Goal: Complete application form

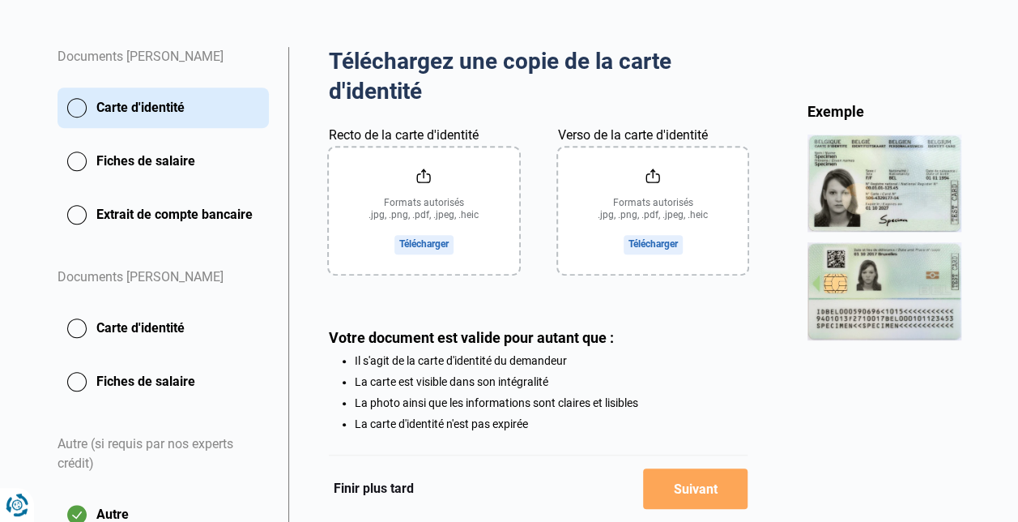
scroll to position [297, 0]
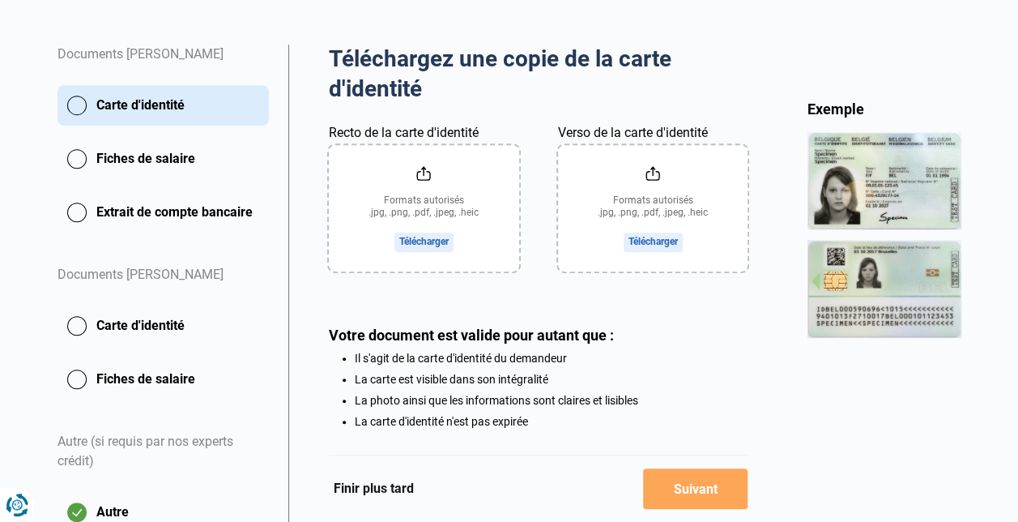
click at [429, 243] on input "Recto de la carte d'identité" at bounding box center [424, 208] width 190 height 126
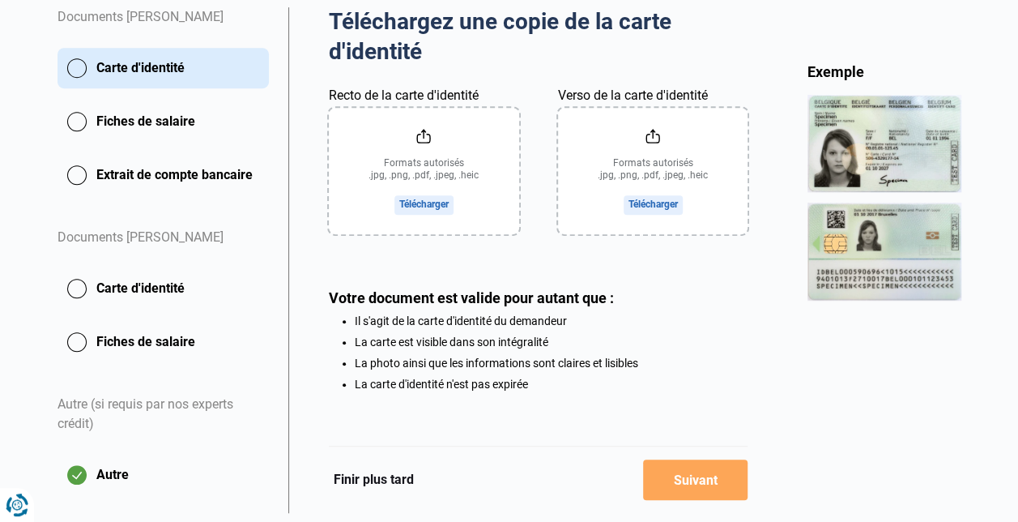
scroll to position [336, 0]
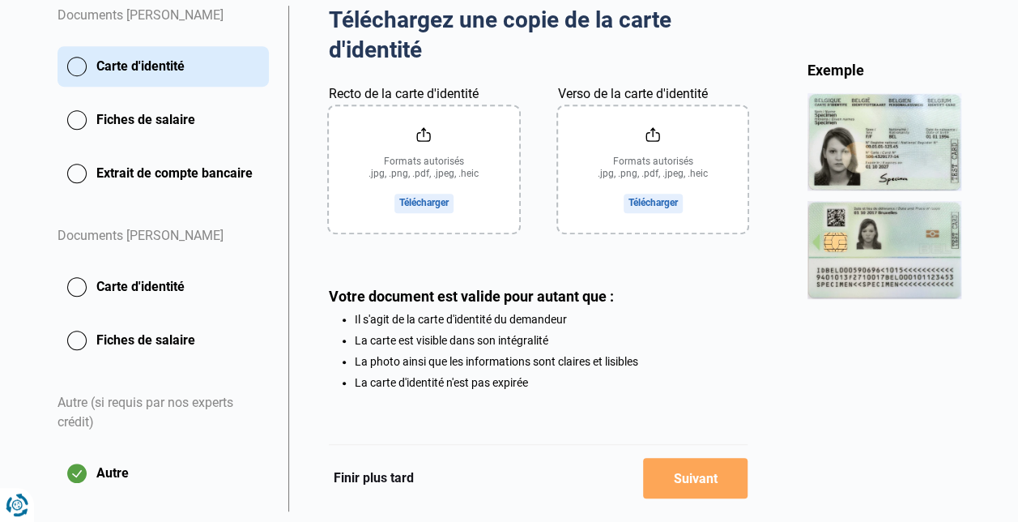
click at [418, 199] on input "Recto de la carte d'identité" at bounding box center [424, 169] width 190 height 126
click at [421, 207] on input "Recto de la carte d'identité" at bounding box center [424, 169] width 190 height 126
click at [659, 198] on input "Verso de la carte d'identité" at bounding box center [653, 169] width 190 height 126
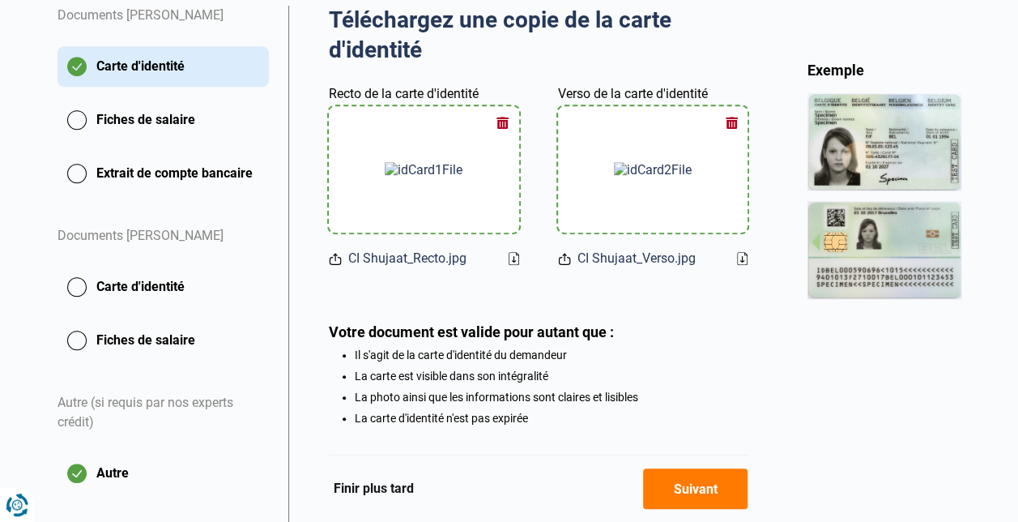
click at [701, 492] on button "Suivant" at bounding box center [695, 488] width 104 height 40
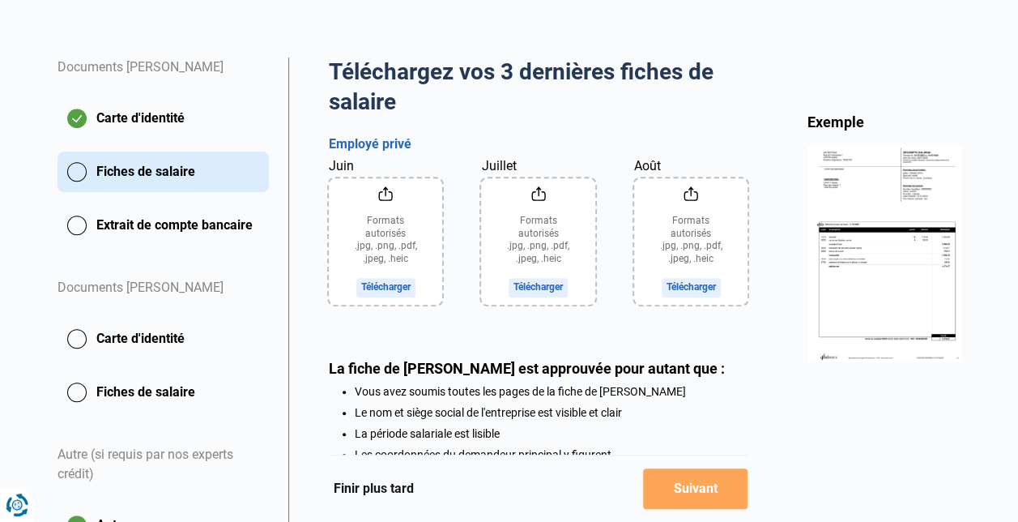
scroll to position [288, 0]
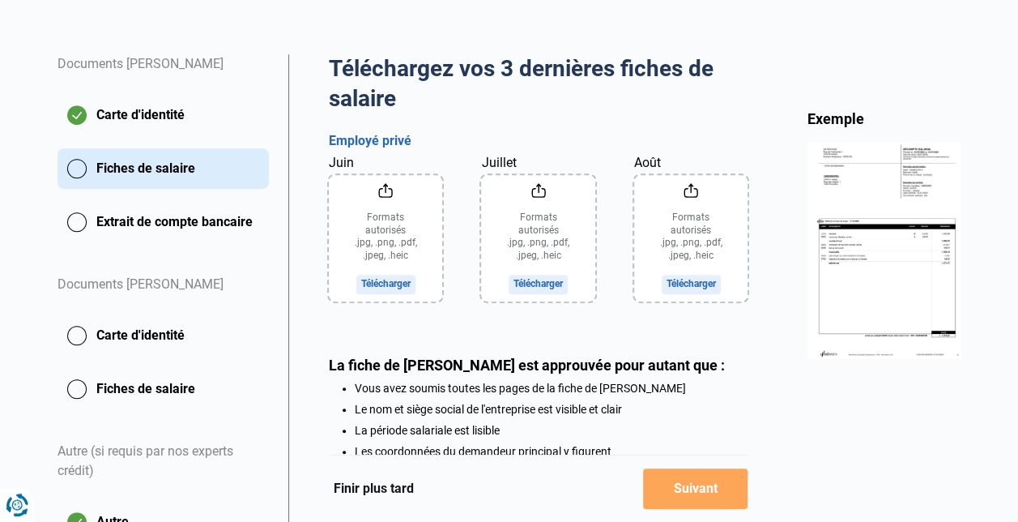
click at [381, 285] on input "Juin" at bounding box center [386, 238] width 114 height 126
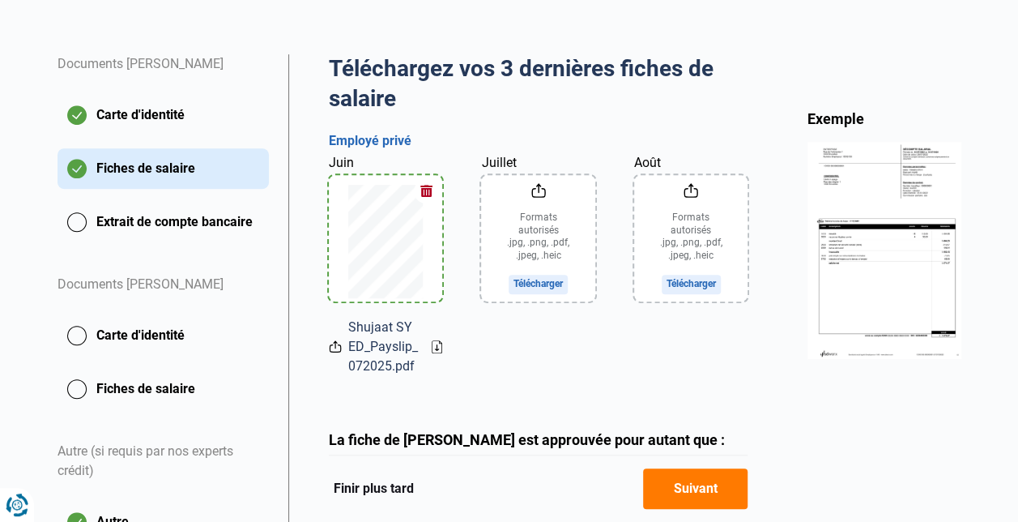
click at [531, 232] on input "Juillet" at bounding box center [537, 238] width 113 height 126
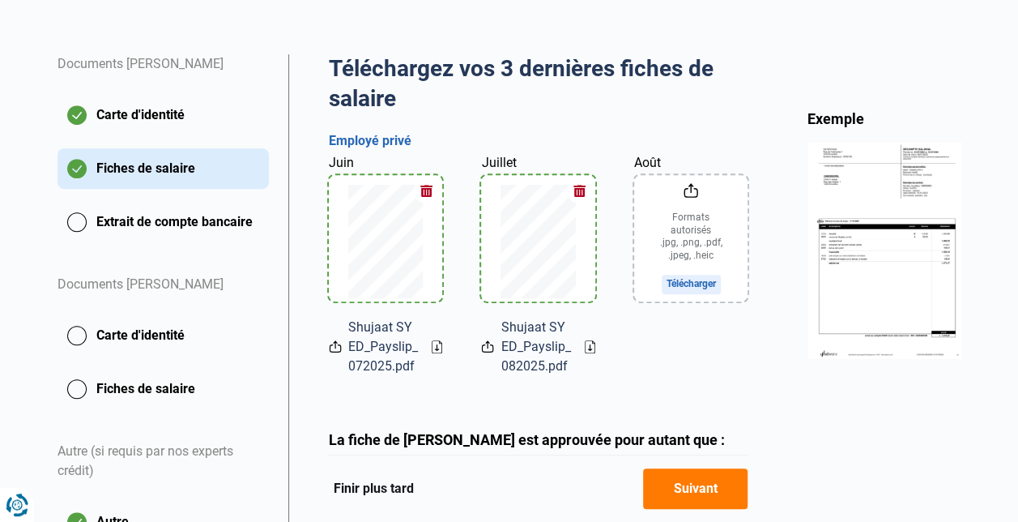
click at [705, 246] on input "Août" at bounding box center [690, 238] width 113 height 126
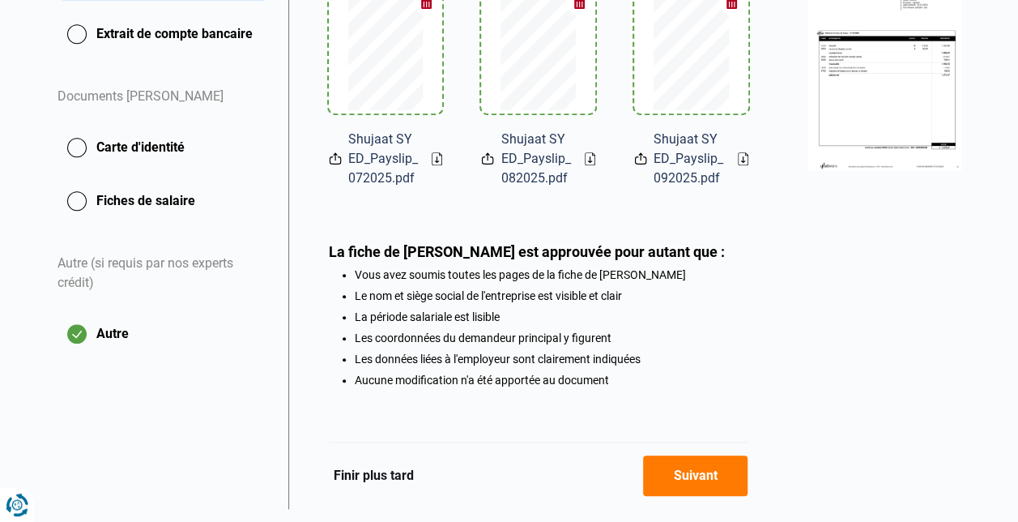
scroll to position [521, 0]
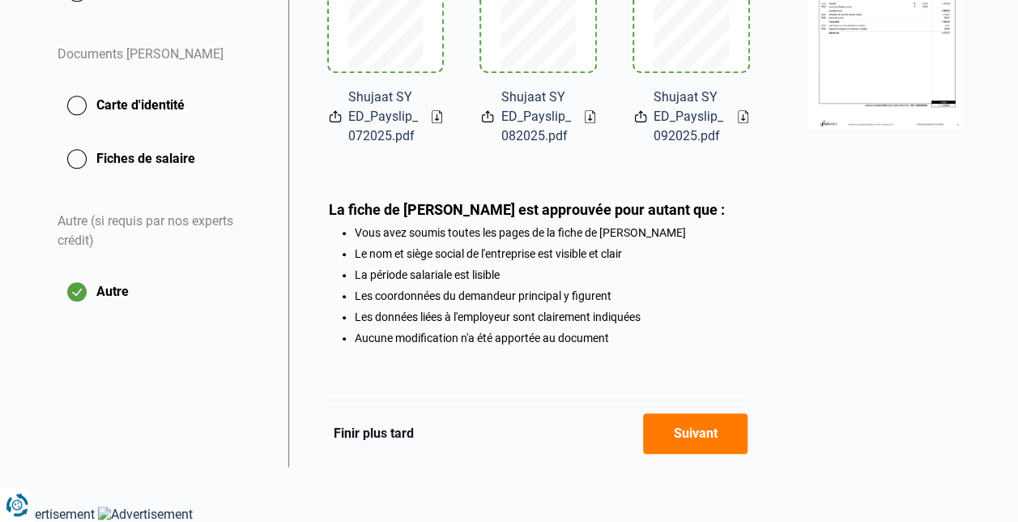
click at [709, 438] on button "Suivant" at bounding box center [695, 433] width 104 height 40
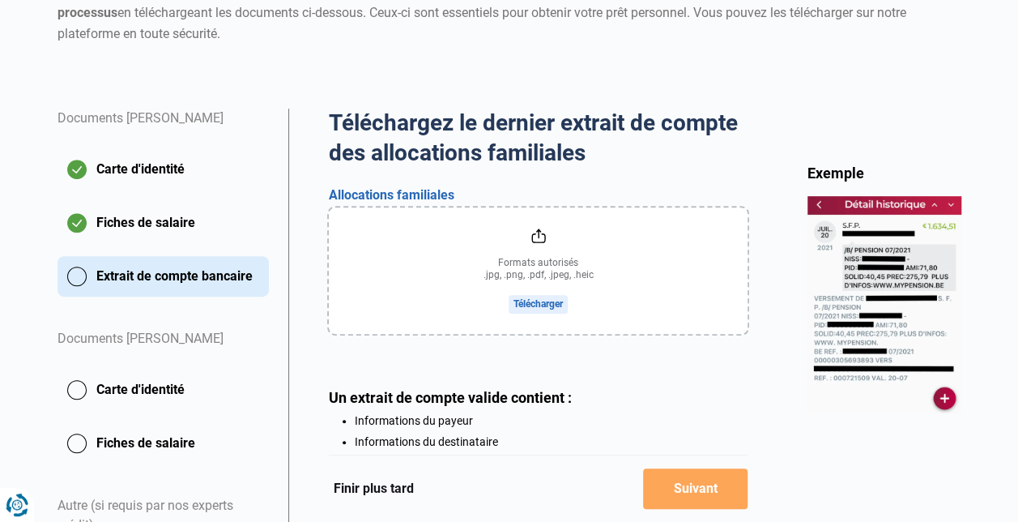
scroll to position [234, 0]
click at [539, 309] on input "file" at bounding box center [539, 270] width 420 height 126
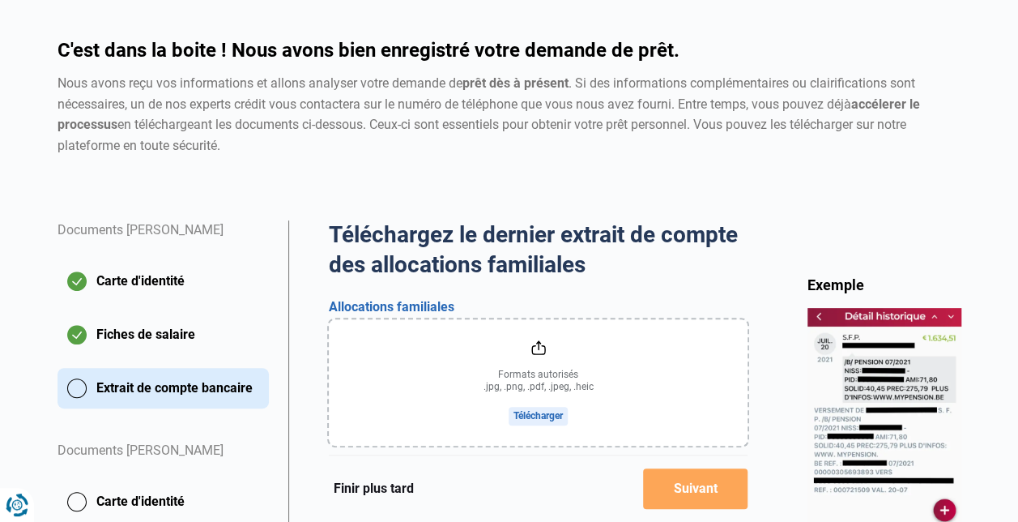
scroll to position [123, 0]
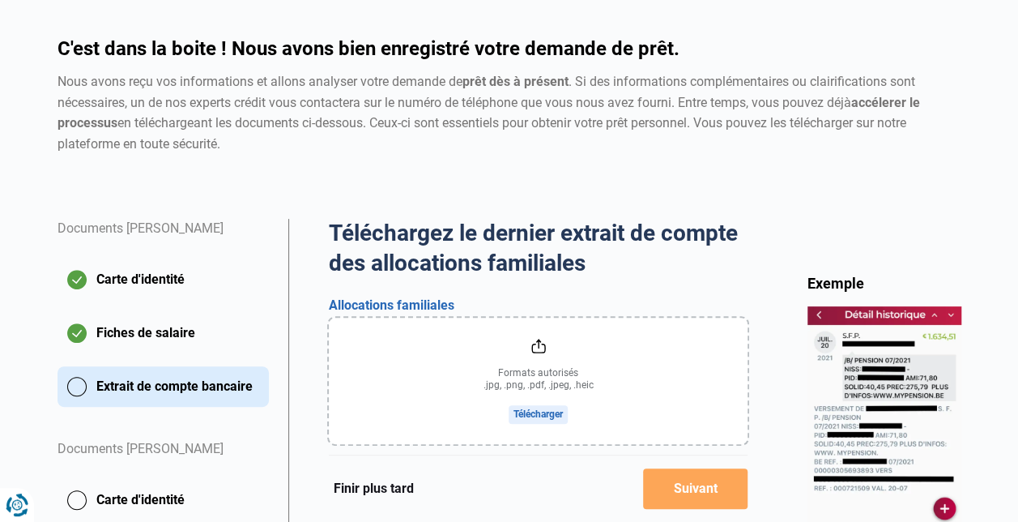
click at [117, 384] on button "Extrait de compte bancaire" at bounding box center [163, 386] width 211 height 40
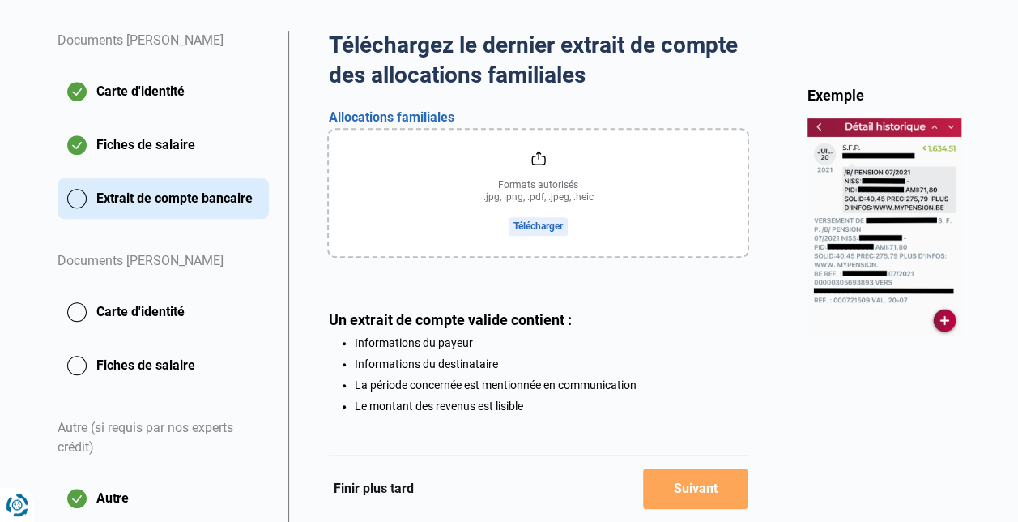
scroll to position [306, 0]
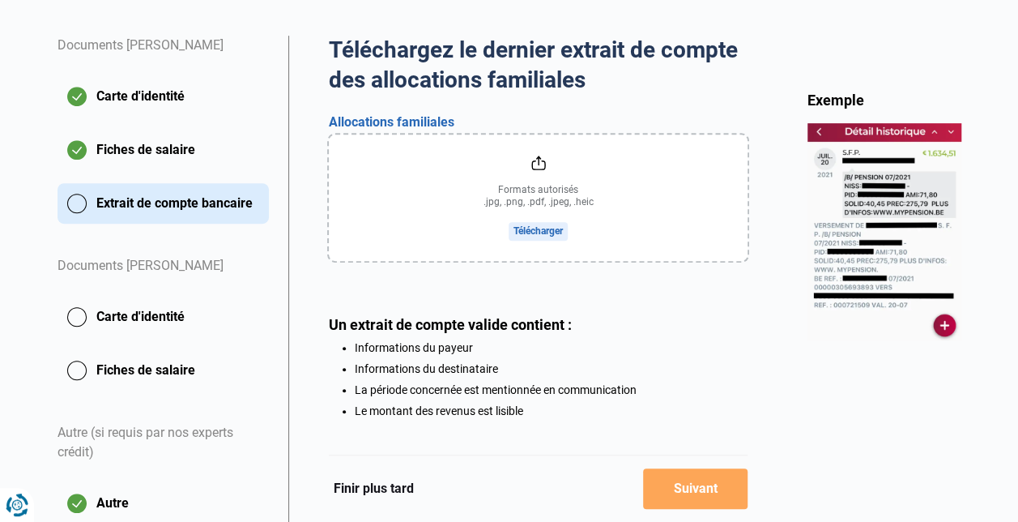
click at [523, 230] on input "file" at bounding box center [539, 197] width 420 height 126
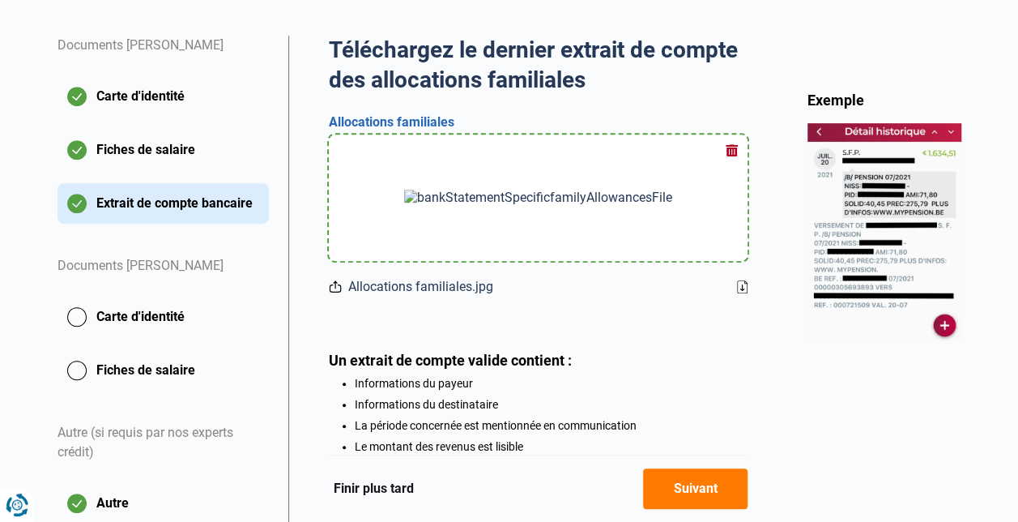
click at [692, 491] on button "Suivant" at bounding box center [695, 488] width 104 height 40
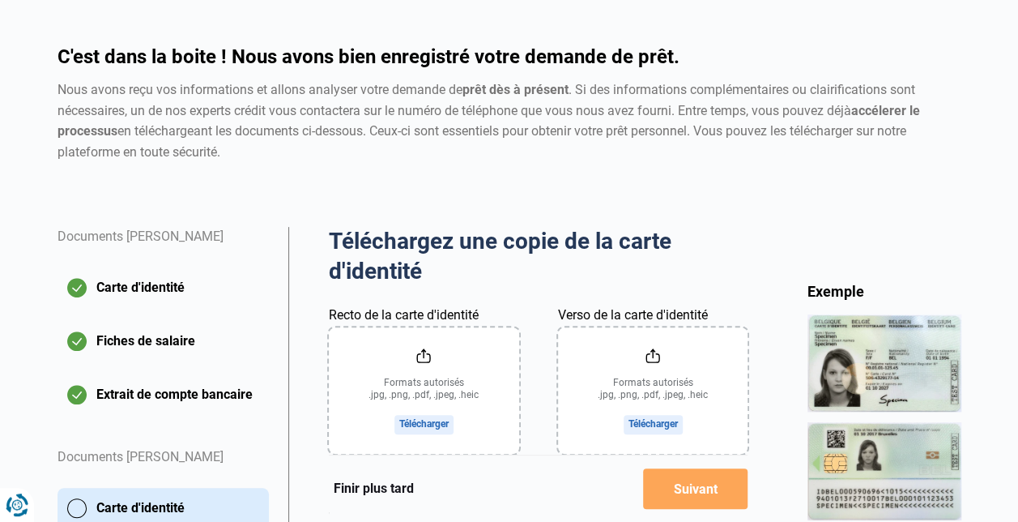
scroll to position [114, 0]
click at [124, 345] on button "Fiches de salaire" at bounding box center [163, 342] width 211 height 40
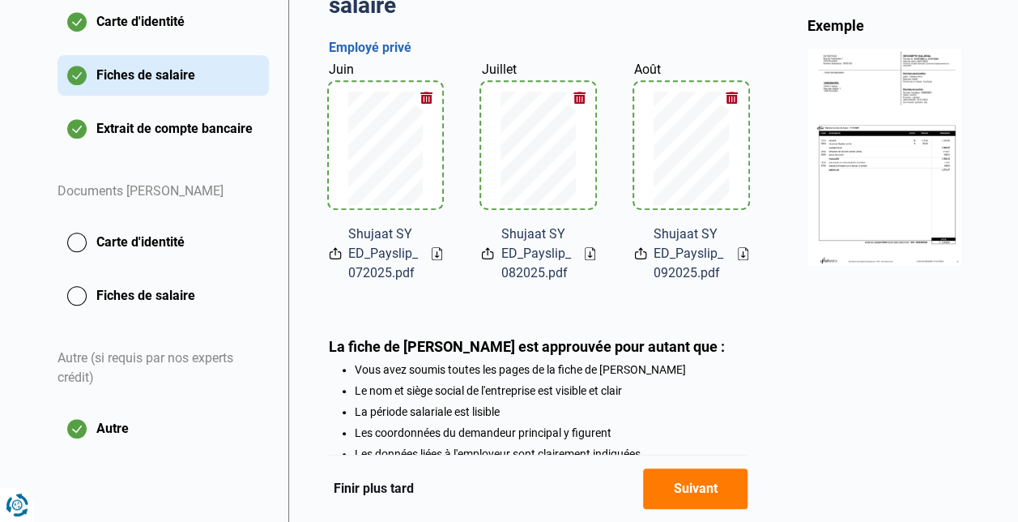
scroll to position [394, 0]
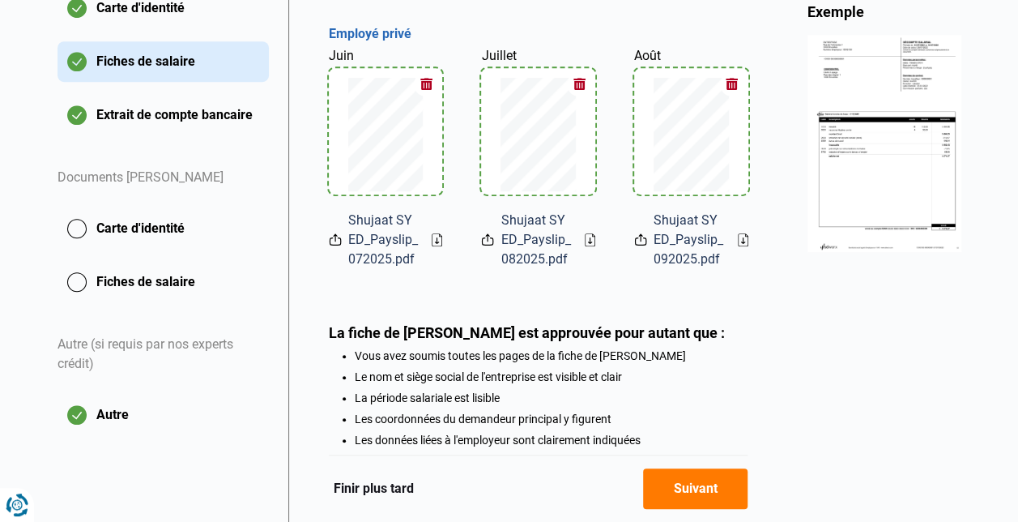
click at [701, 484] on button "Suivant" at bounding box center [695, 488] width 104 height 40
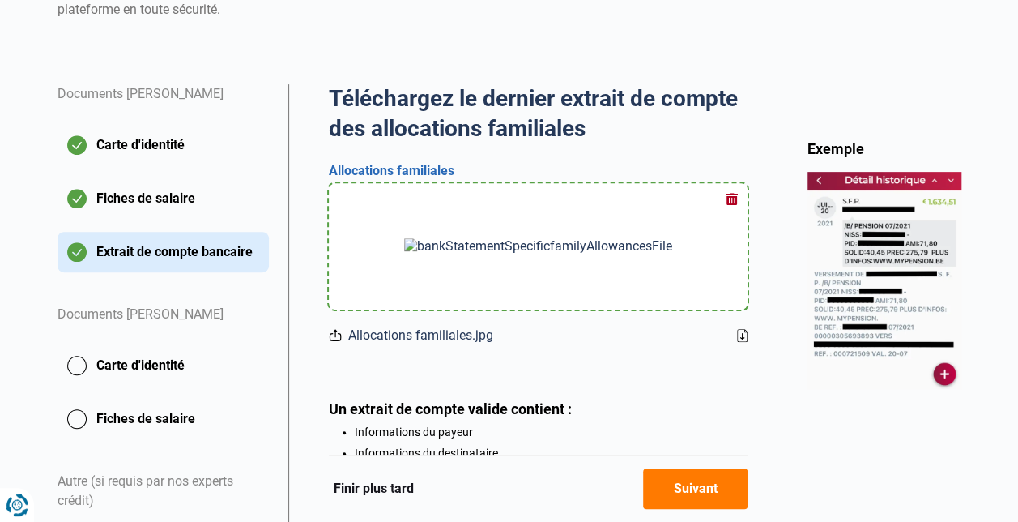
scroll to position [233, 0]
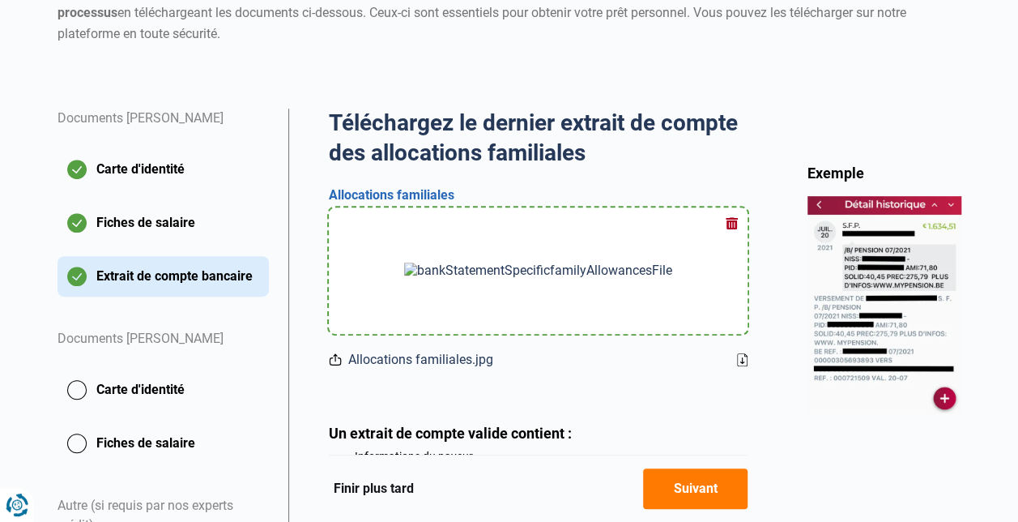
click at [685, 483] on button "Suivant" at bounding box center [695, 488] width 104 height 40
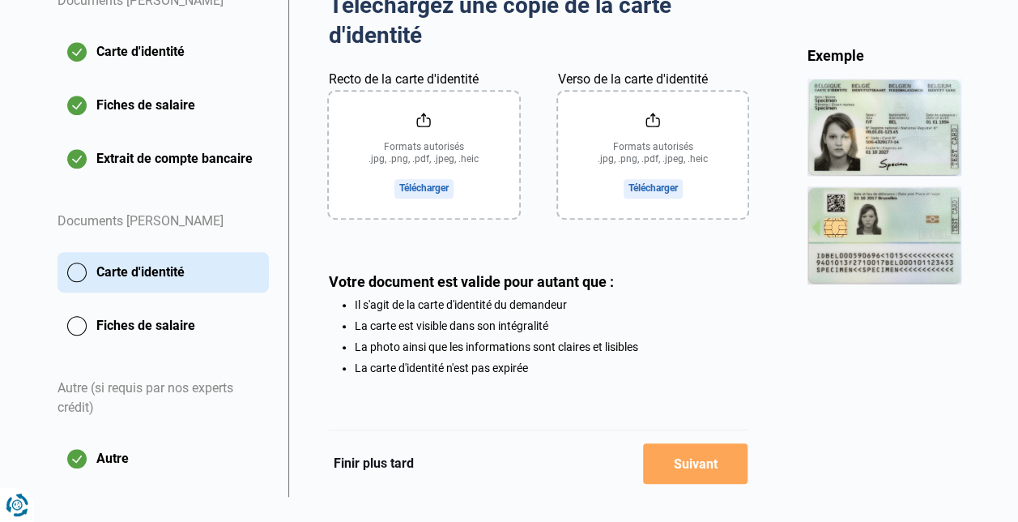
scroll to position [353, 0]
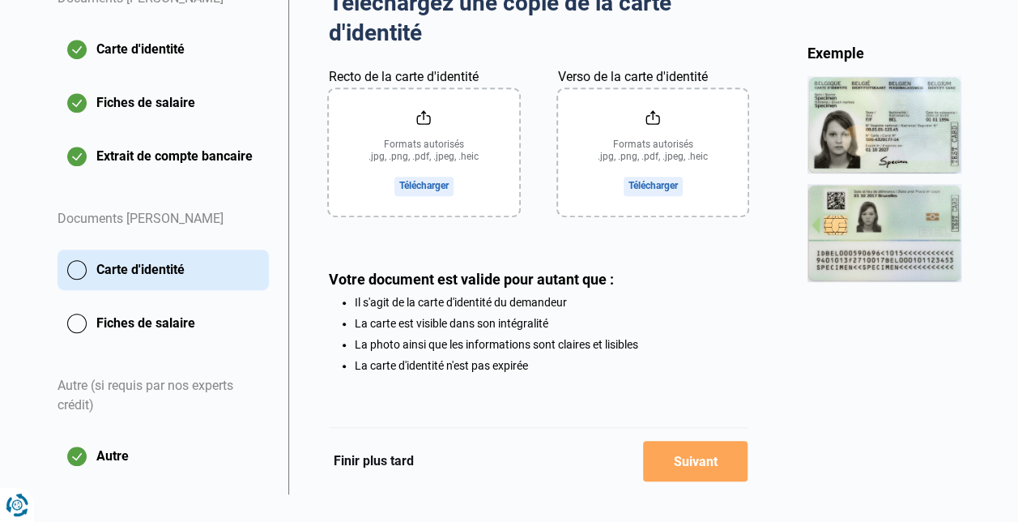
click at [418, 183] on input "Recto de la carte d'identité" at bounding box center [424, 152] width 190 height 126
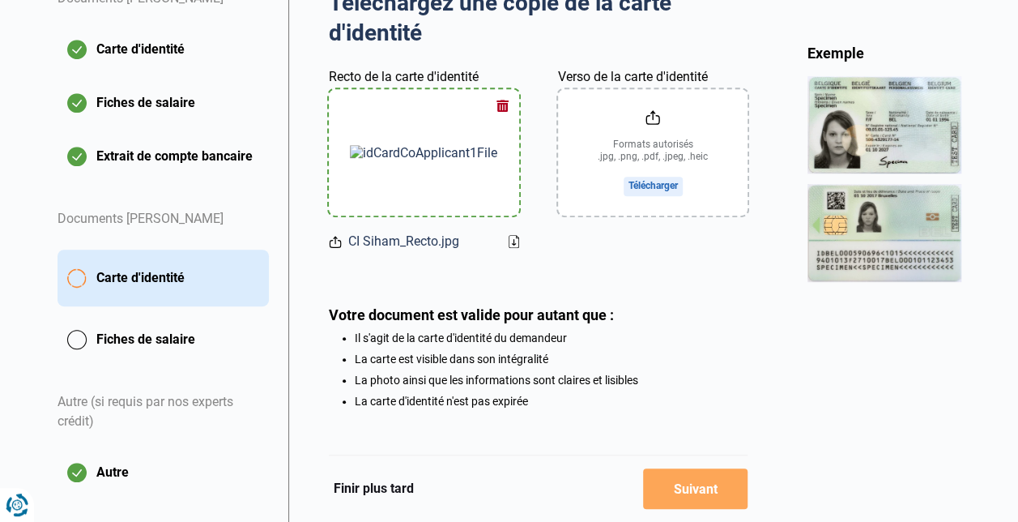
click at [667, 186] on input "Verso de la carte d'identité" at bounding box center [653, 152] width 190 height 126
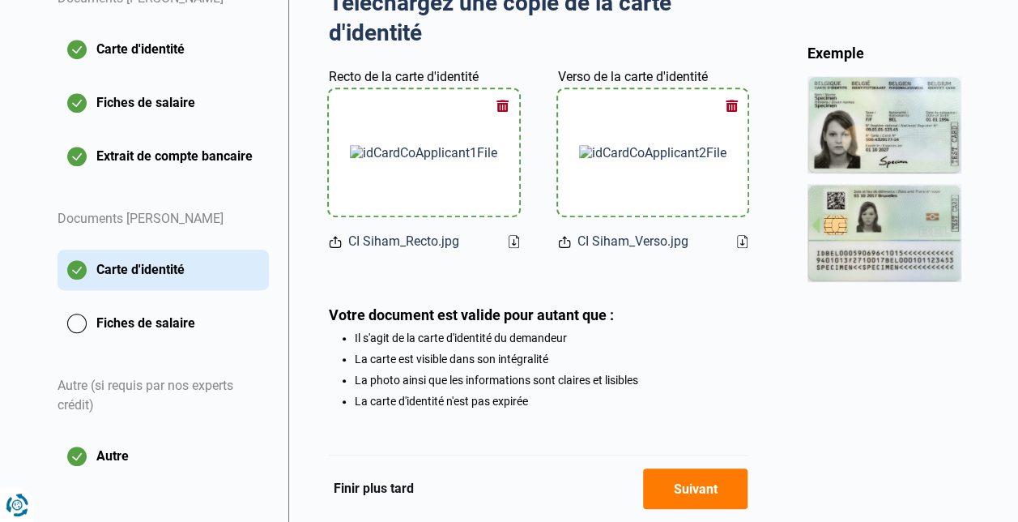
click at [701, 488] on button "Suivant" at bounding box center [695, 488] width 104 height 40
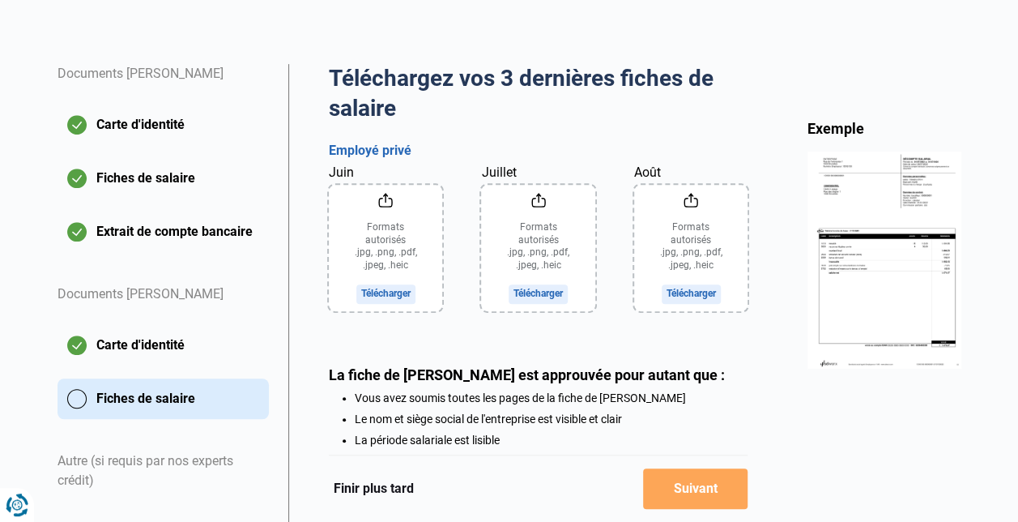
scroll to position [279, 0]
click at [392, 267] on input "Juin" at bounding box center [386, 247] width 114 height 126
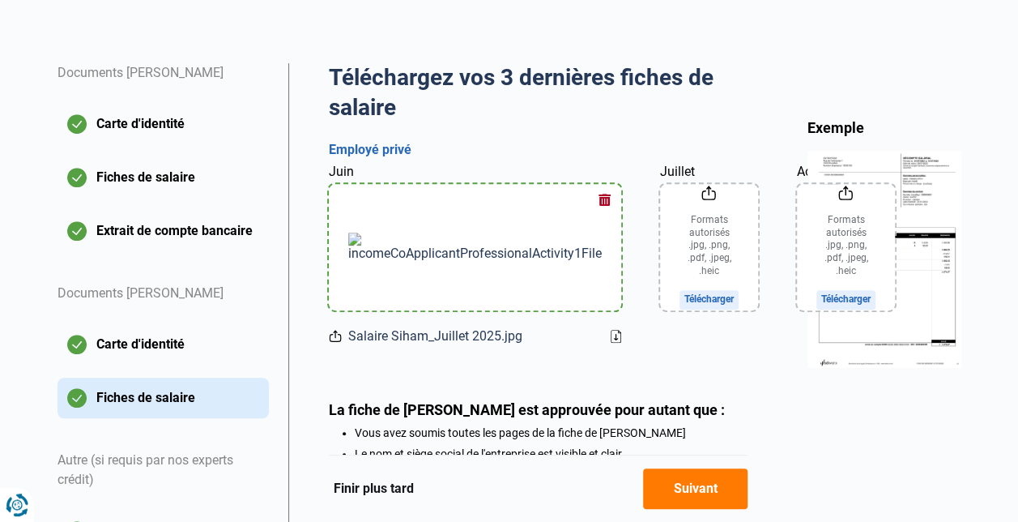
click at [660, 288] on input "Juillet" at bounding box center [709, 247] width 98 height 126
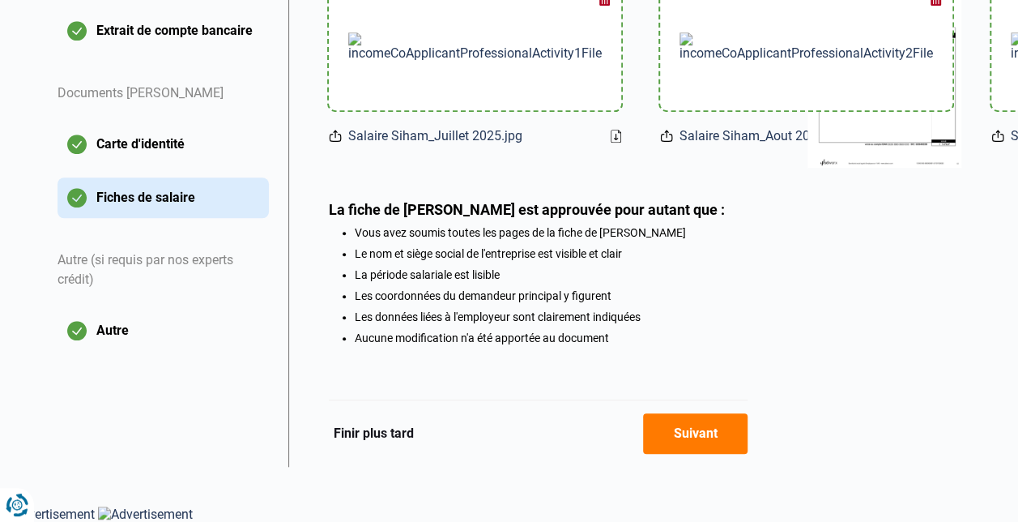
scroll to position [521, 0]
click at [706, 437] on button "Suivant" at bounding box center [695, 433] width 104 height 40
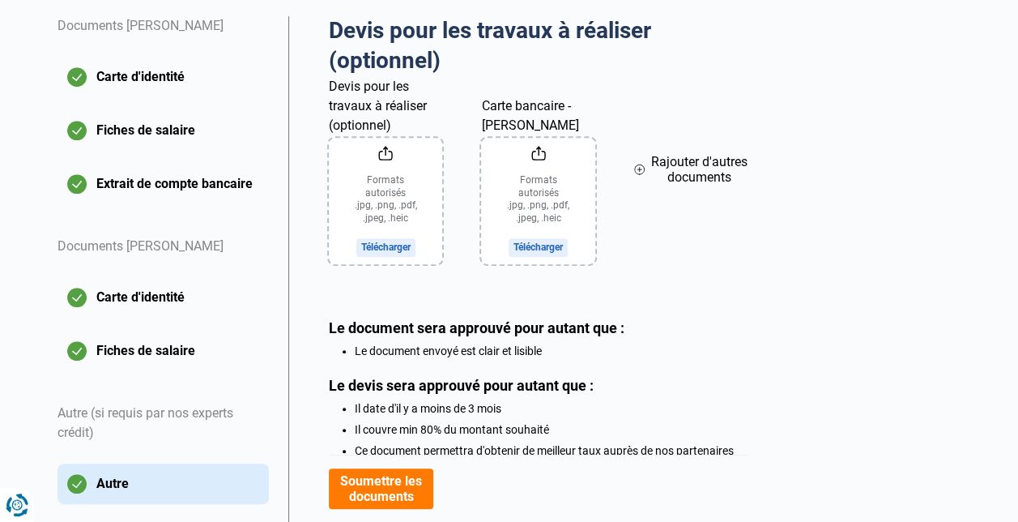
scroll to position [325, 0]
click at [538, 245] on input "Carte bancaire - [PERSON_NAME]" at bounding box center [537, 201] width 113 height 126
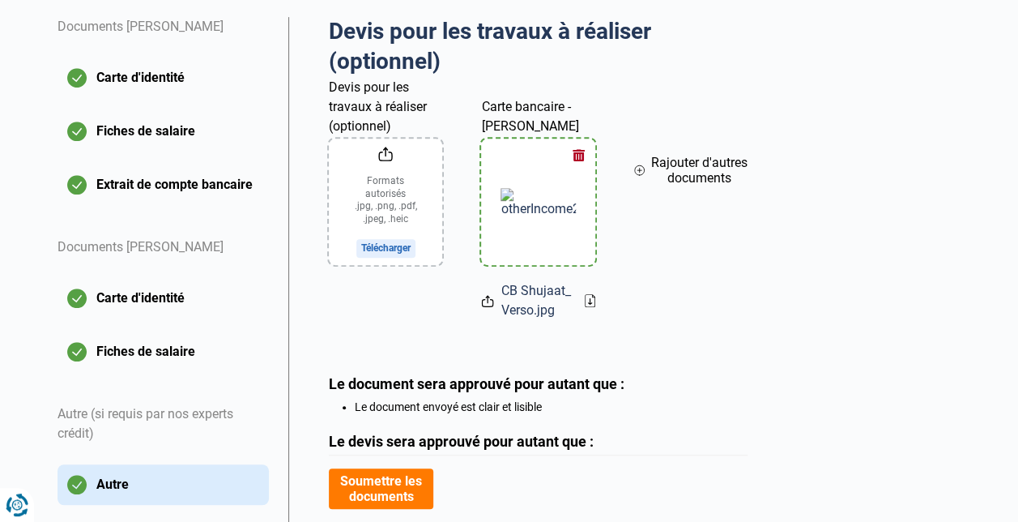
click at [645, 170] on button "Rajouter d'autres documents" at bounding box center [690, 170] width 113 height 148
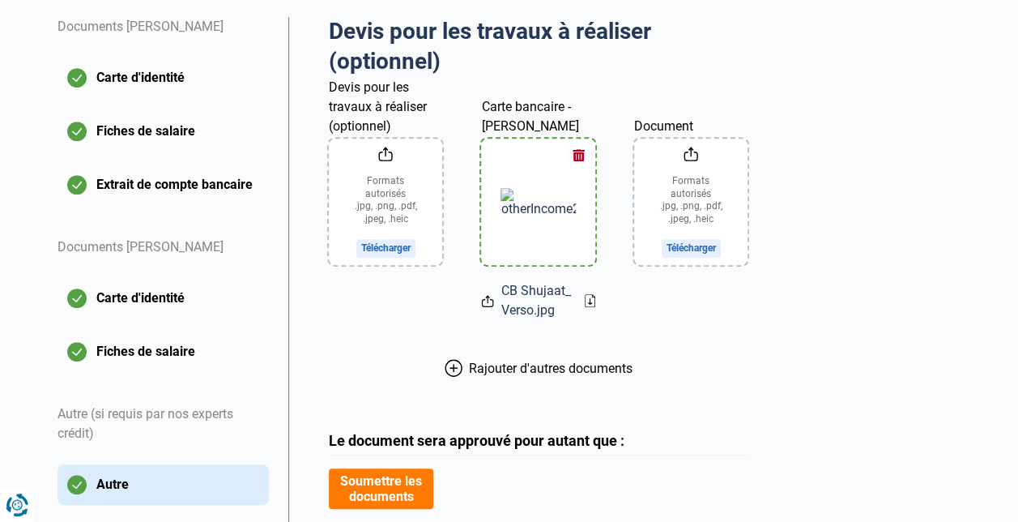
click at [579, 158] on button "button" at bounding box center [579, 155] width 24 height 24
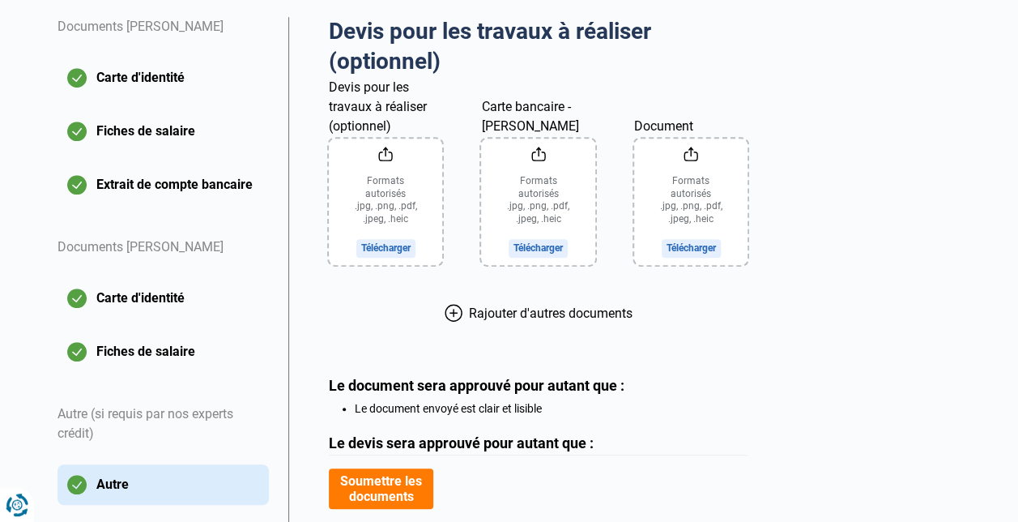
click at [530, 238] on input "Carte bancaire - [PERSON_NAME]" at bounding box center [537, 201] width 113 height 126
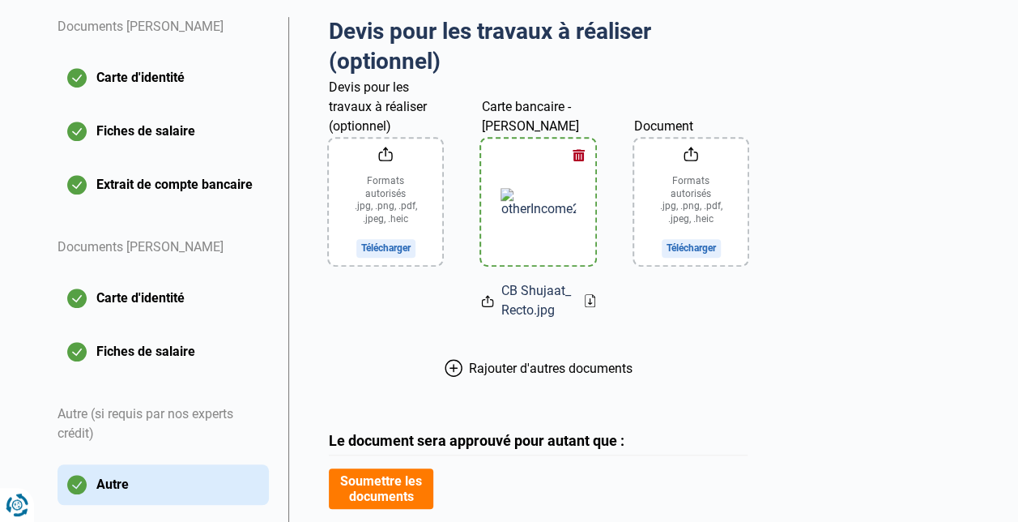
click at [690, 251] on input "Document" at bounding box center [690, 201] width 113 height 126
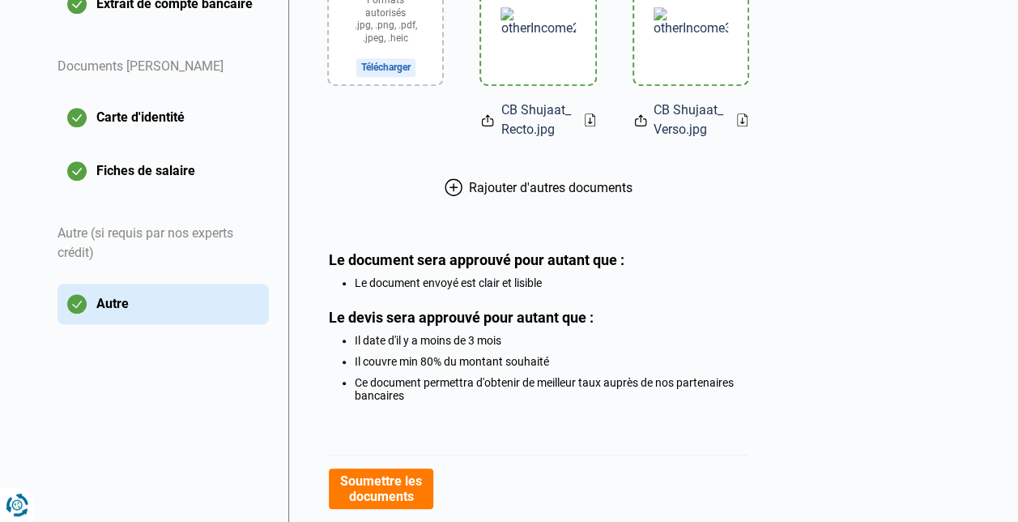
scroll to position [566, 0]
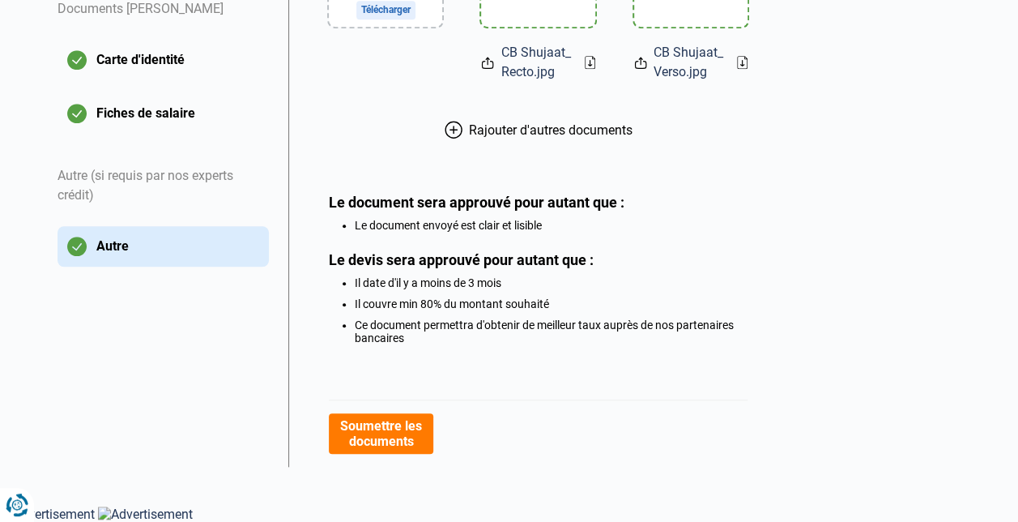
click at [410, 430] on button "Soumettre les documents" at bounding box center [381, 433] width 104 height 40
